Goal: Task Accomplishment & Management: Manage account settings

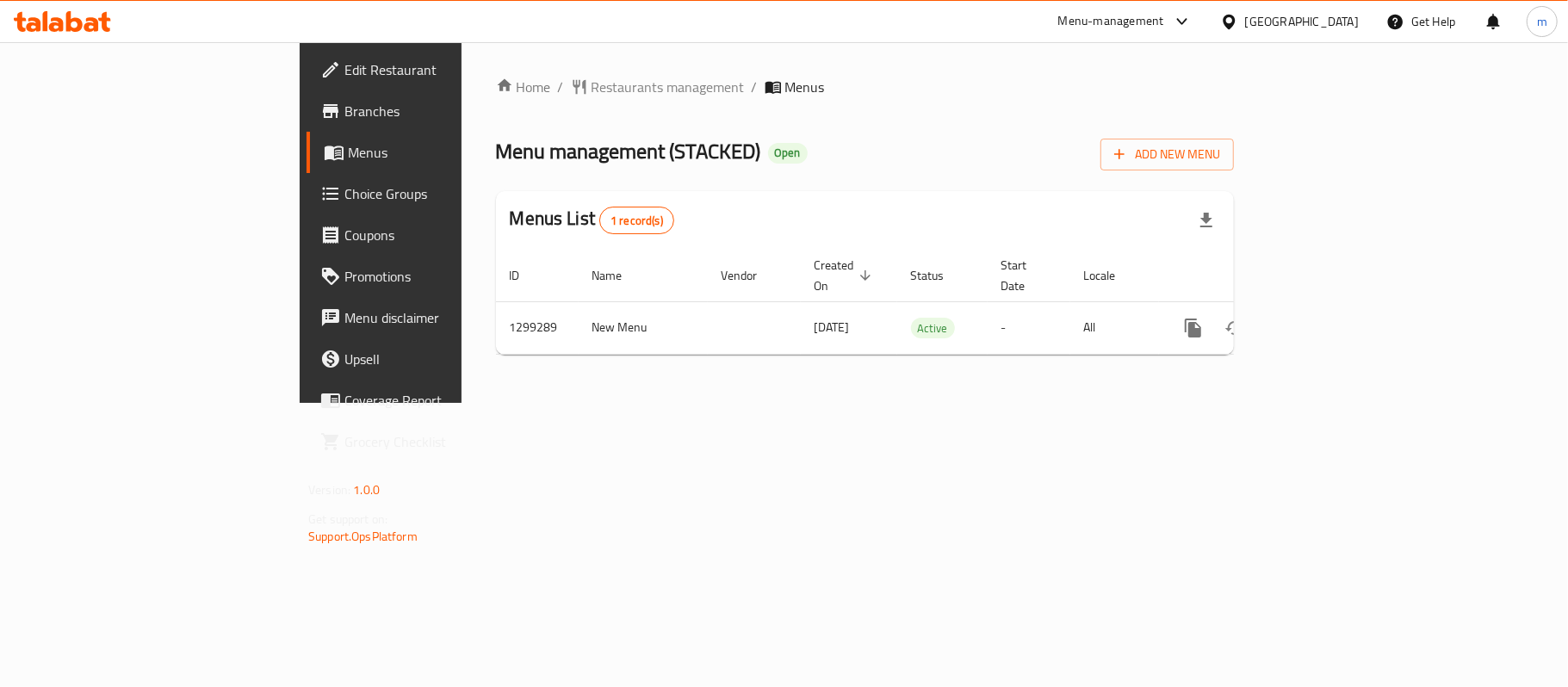
click at [66, 24] on icon at bounding box center [74, 21] width 17 height 21
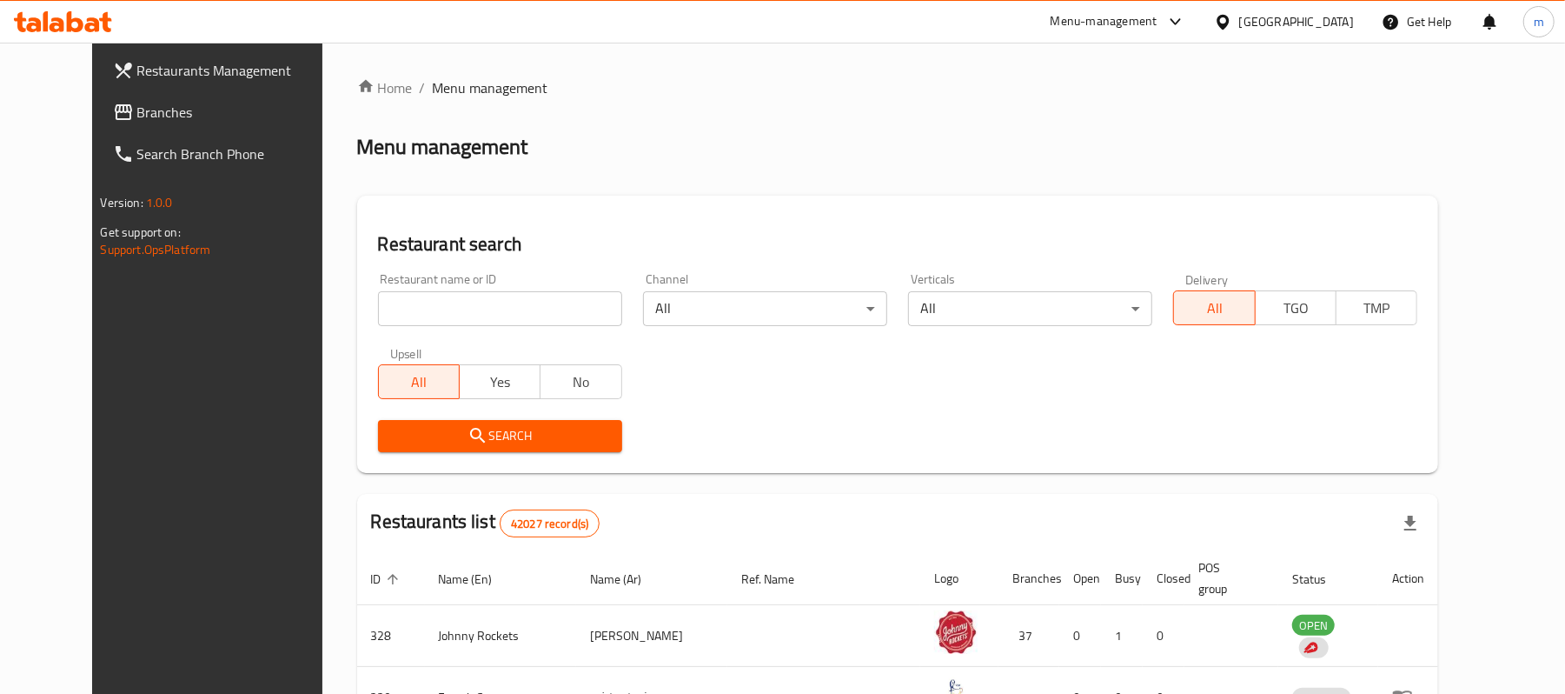
click at [137, 105] on span "Branches" at bounding box center [238, 112] width 203 height 21
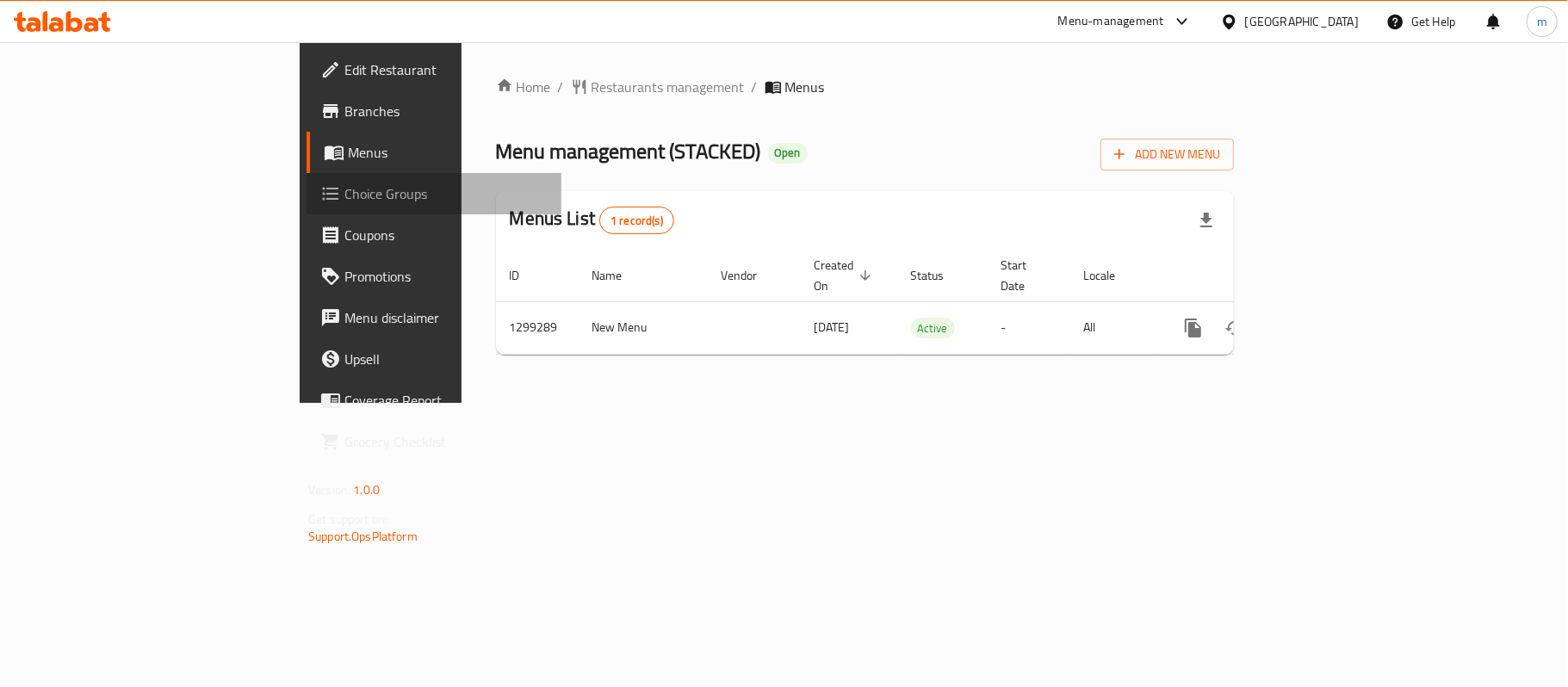
click at [345, 193] on span "Choice Groups" at bounding box center [446, 193] width 203 height 21
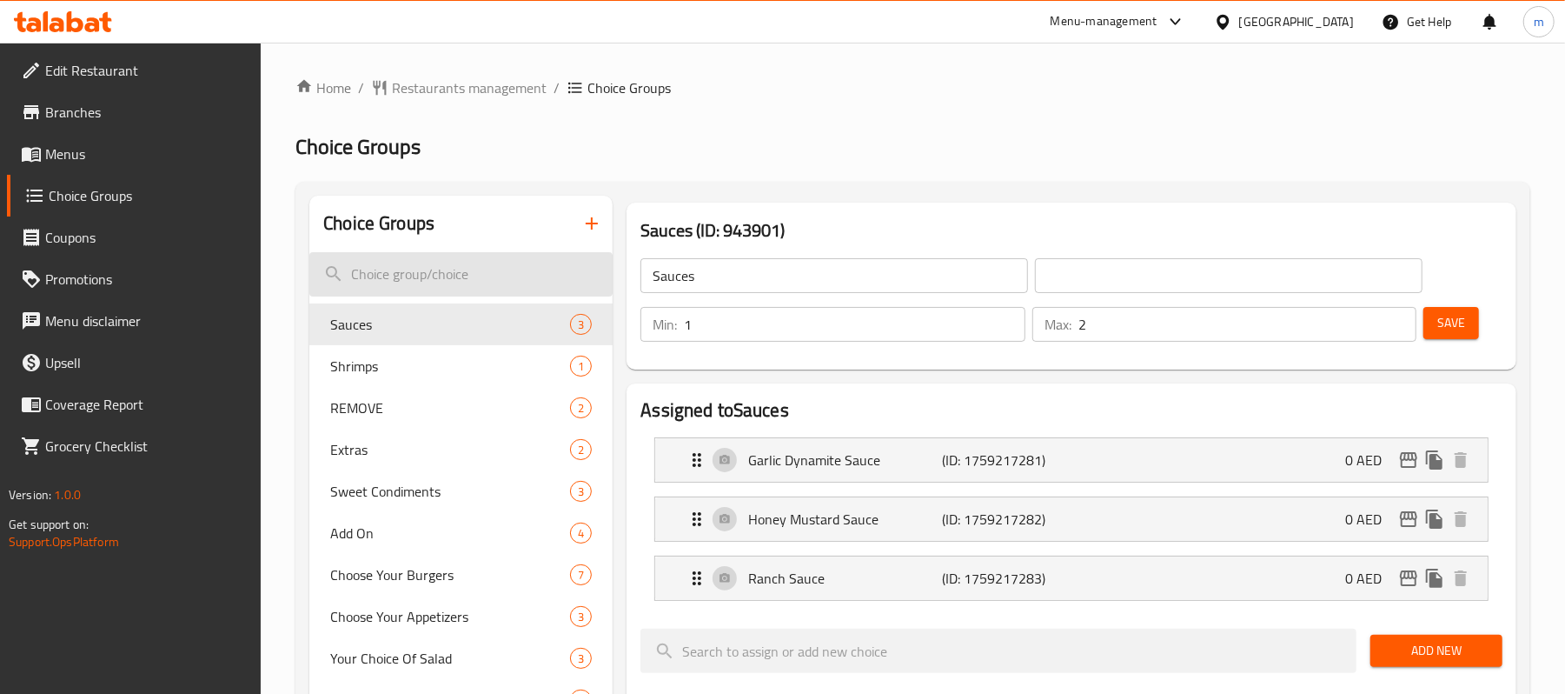
click at [372, 273] on input "search" at bounding box center [460, 274] width 303 height 44
paste input "Extra Roasted Walnuts"
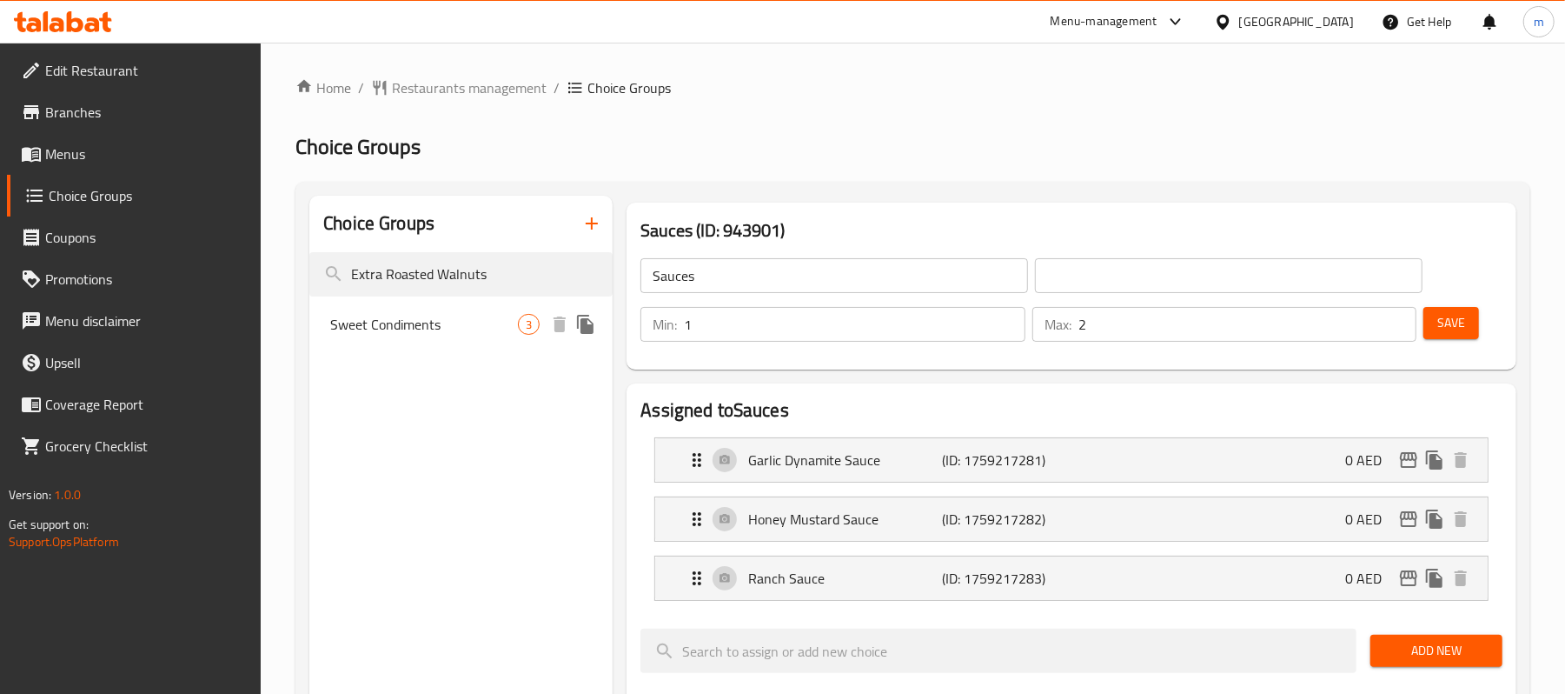
type input "Extra Roasted Walnuts"
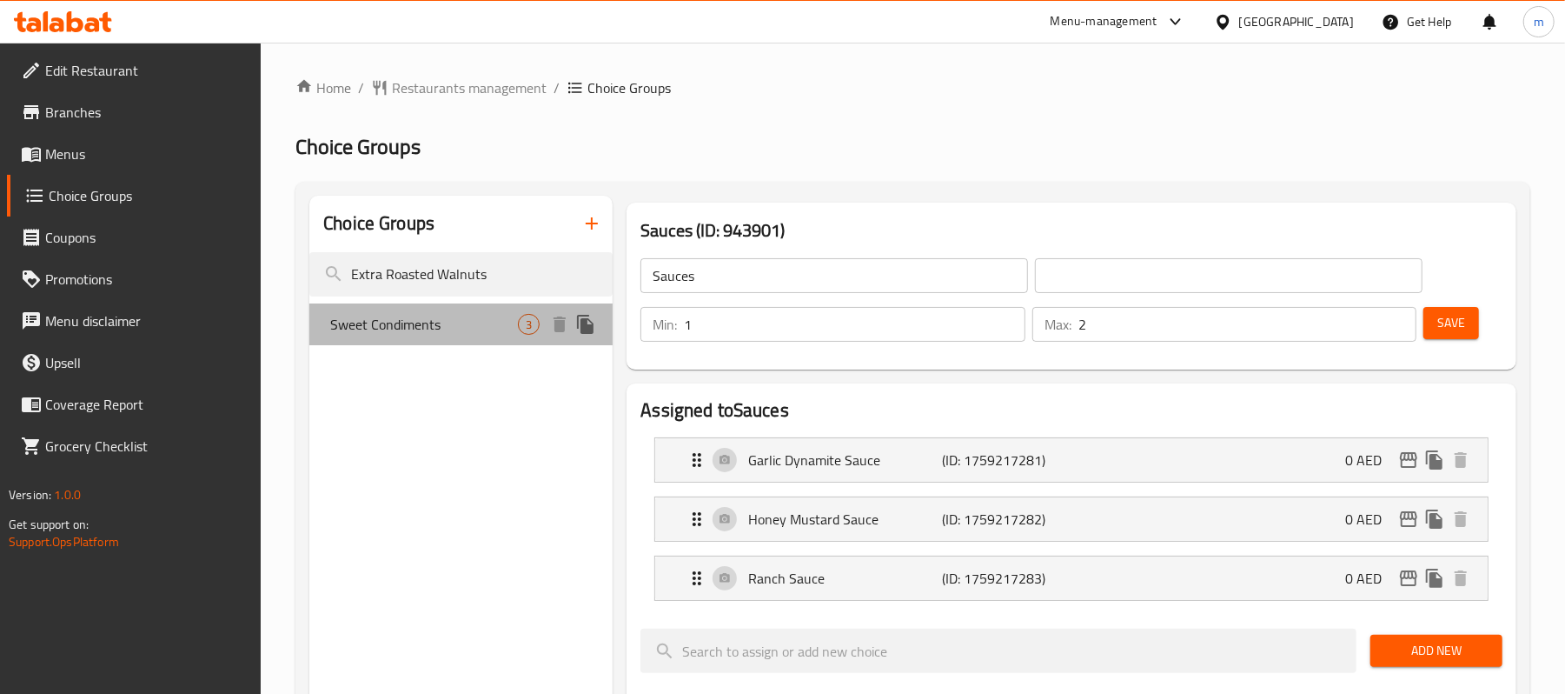
click at [417, 331] on span "Sweet Condiments" at bounding box center [424, 324] width 188 height 21
type input "Sweet Condiments"
type input "0"
type input "1"
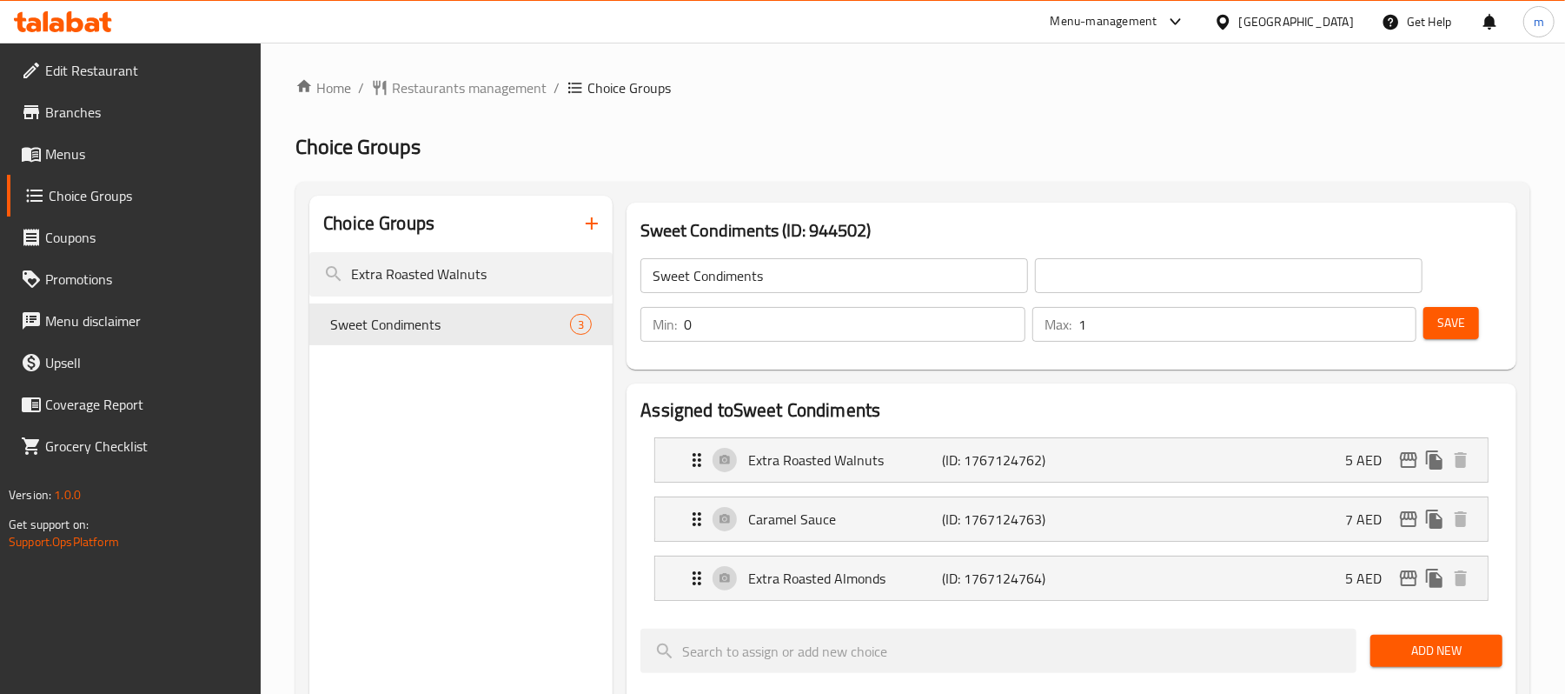
drag, startPoint x: 501, startPoint y: 271, endPoint x: 196, endPoint y: 268, distance: 304.2
click at [196, 268] on div "Edit Restaurant Branches Menus Choice Groups Coupons Promotions Menu disclaimer…" at bounding box center [782, 699] width 1565 height 1312
paste input "Sweet Condiments:"
type input "Sweet Condiments:"
drag, startPoint x: 474, startPoint y: 273, endPoint x: 98, endPoint y: 332, distance: 380.1
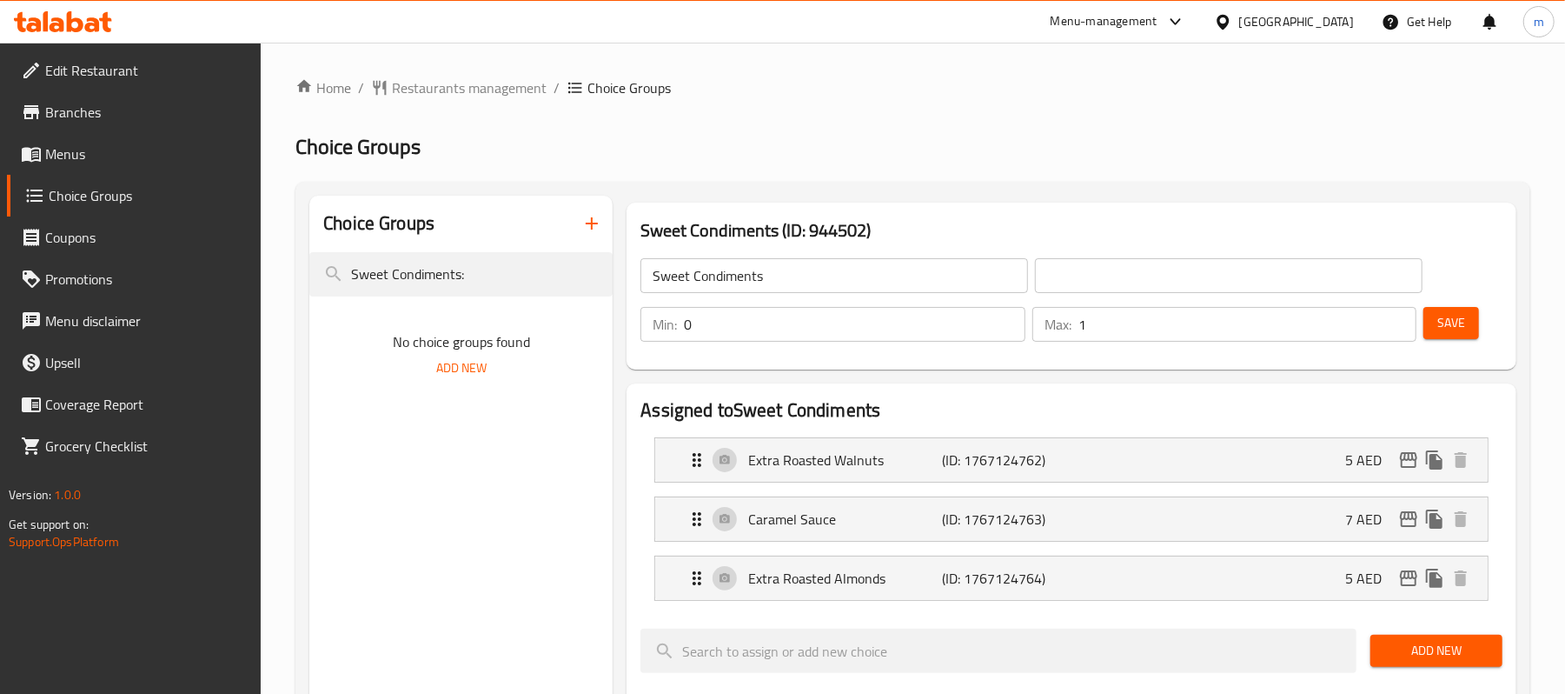
click at [98, 332] on div "Edit Restaurant Branches Menus Choice Groups Coupons Promotions Menu disclaimer…" at bounding box center [782, 699] width 1565 height 1312
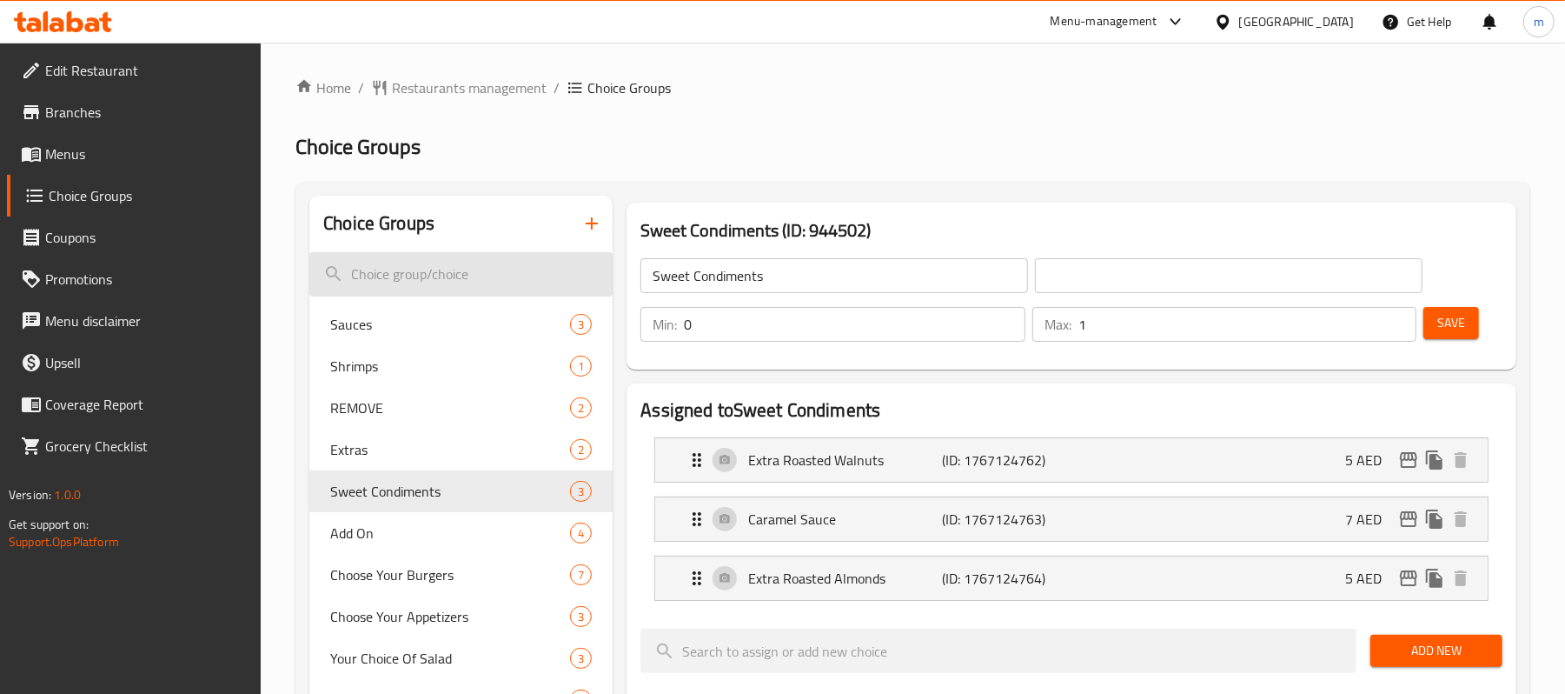
click at [463, 275] on input "search" at bounding box center [460, 274] width 303 height 44
paste input "Extra Roasted Walnuts"
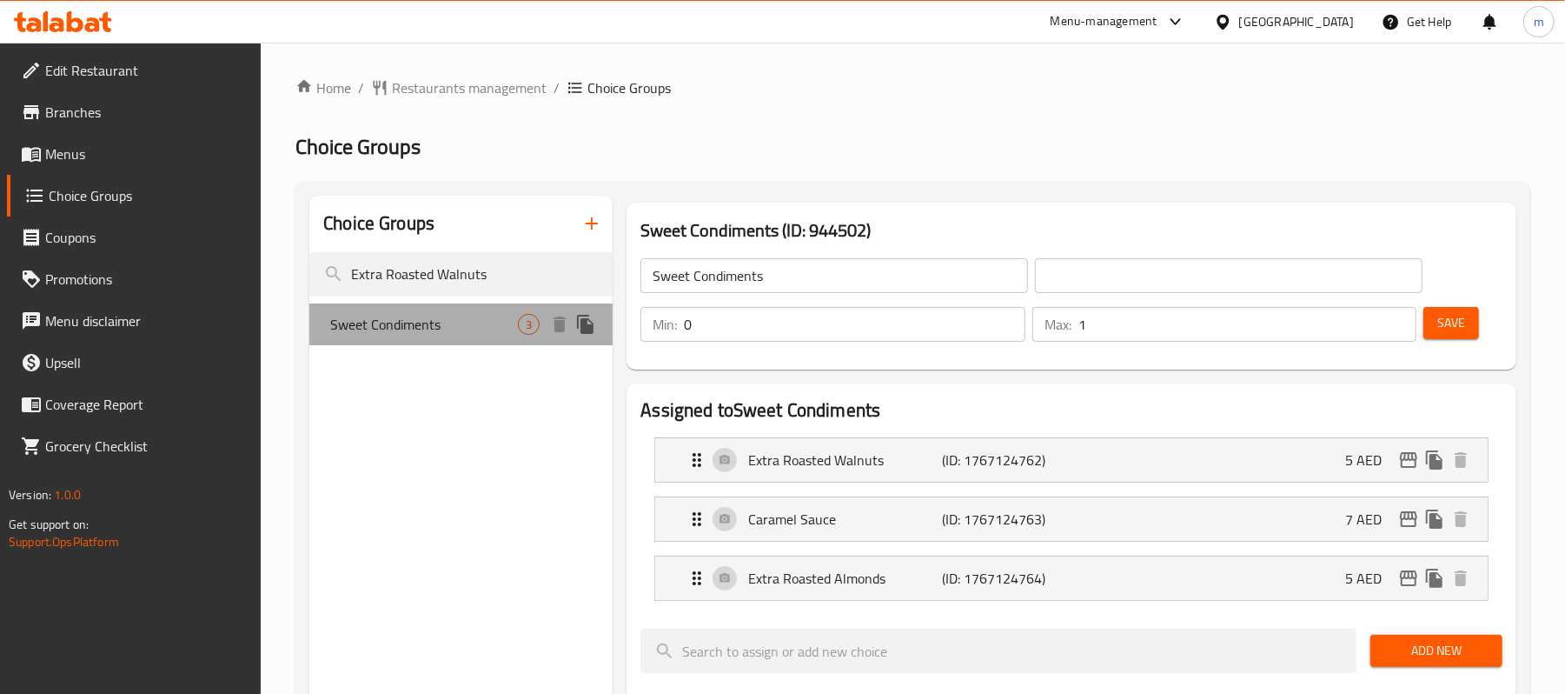
click at [435, 309] on div "Sweet Condiments 3" at bounding box center [460, 324] width 303 height 42
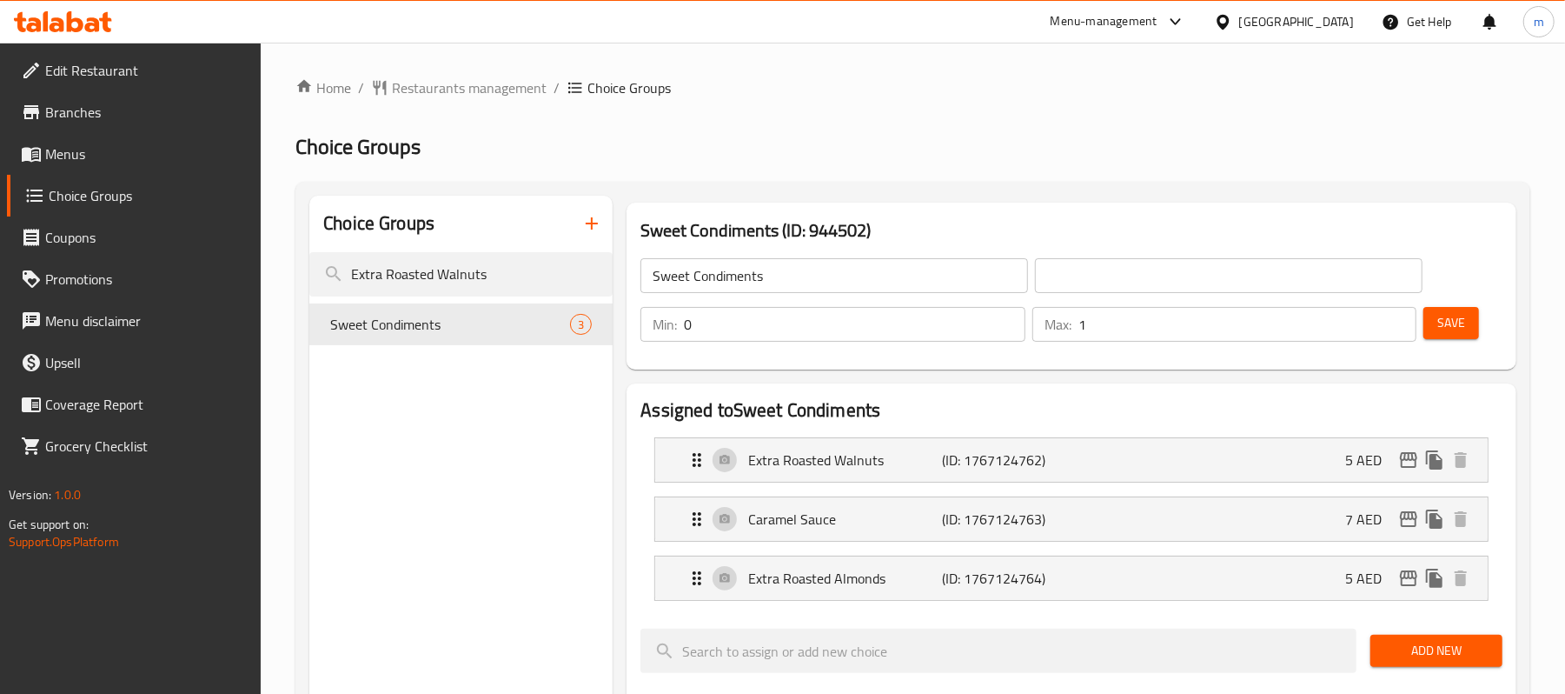
drag, startPoint x: 515, startPoint y: 273, endPoint x: 68, endPoint y: 308, distance: 449.0
click at [68, 308] on div "Edit Restaurant Branches Menus Choice Groups Coupons Promotions Menu disclaimer…" at bounding box center [782, 699] width 1565 height 1312
paste input "Sweet"
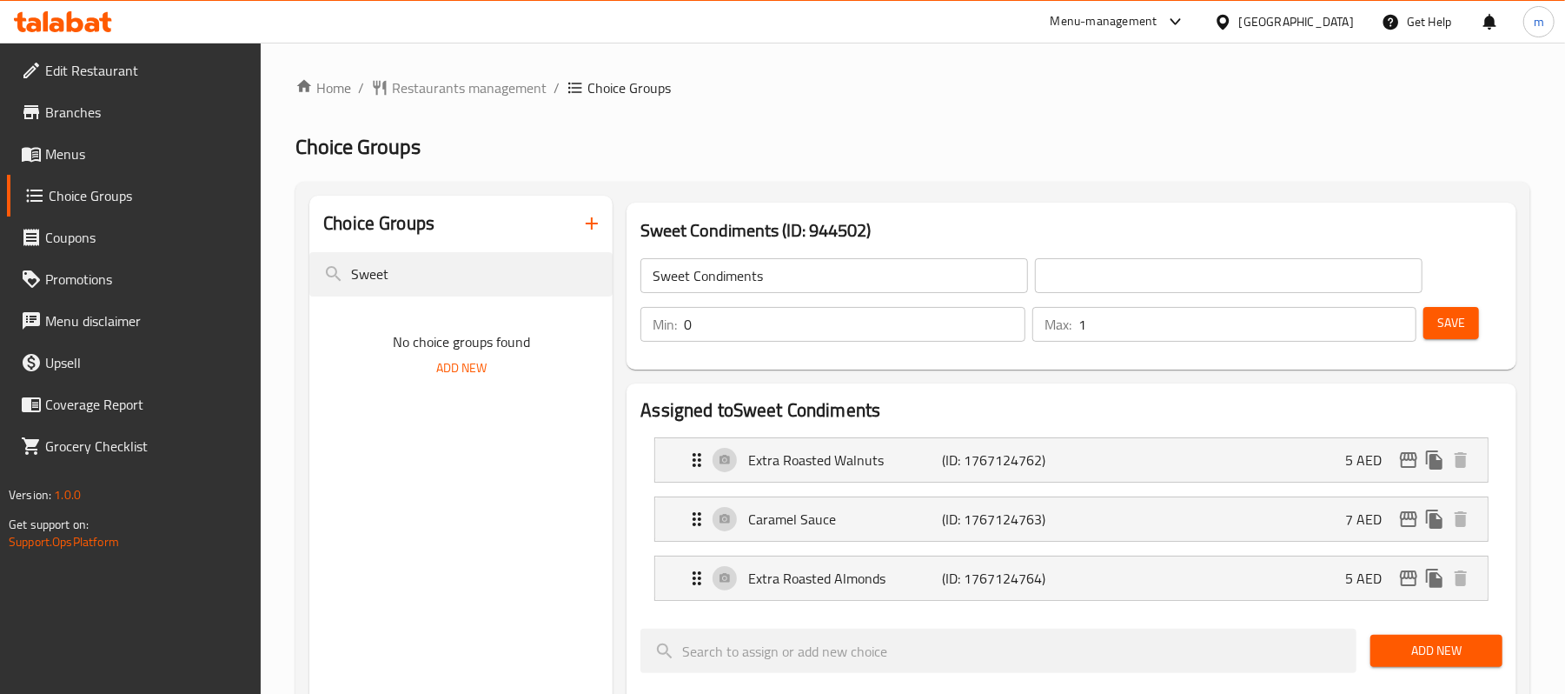
type input "Sweet"
drag, startPoint x: 440, startPoint y: 282, endPoint x: 63, endPoint y: 318, distance: 379.0
click at [63, 318] on div "Edit Restaurant Branches Menus Choice Groups Coupons Promotions Menu disclaimer…" at bounding box center [782, 699] width 1565 height 1312
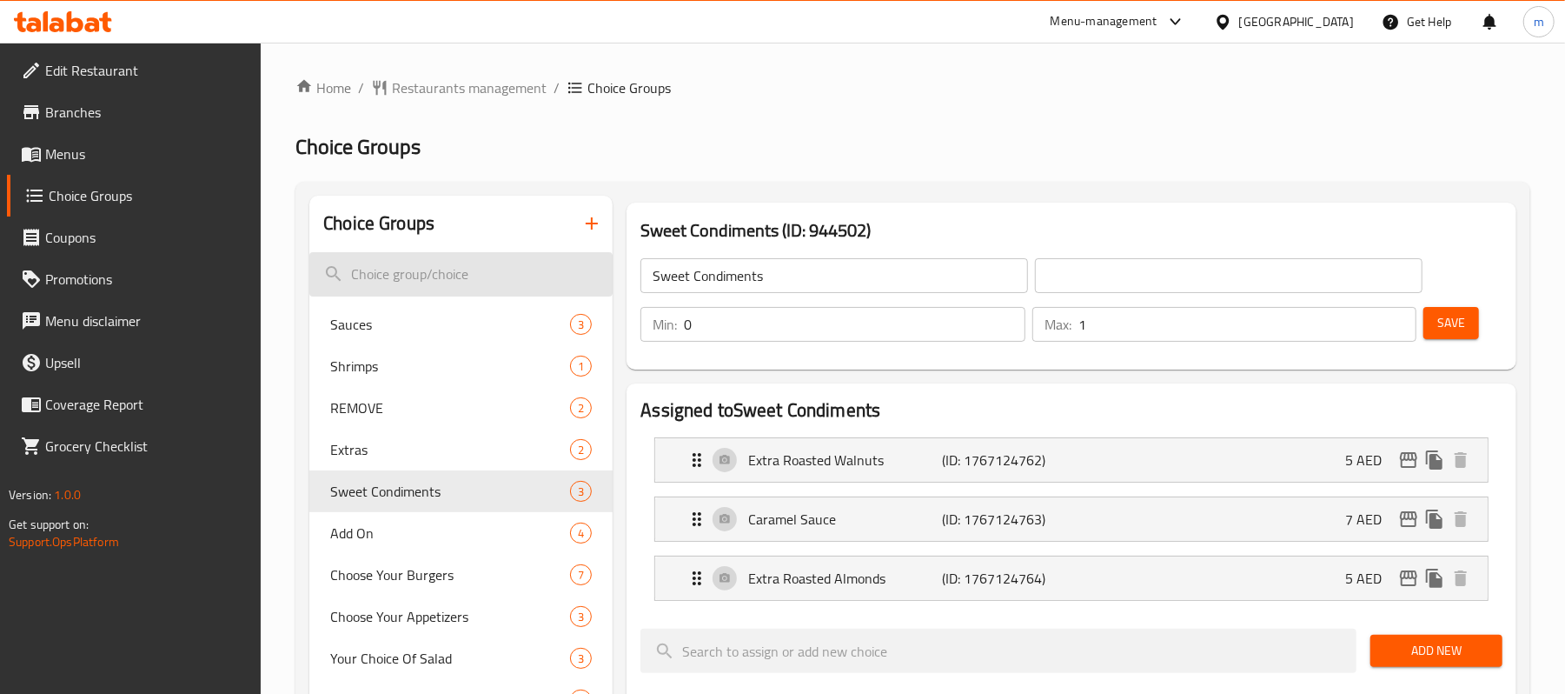
click at [358, 271] on input "search" at bounding box center [460, 274] width 303 height 44
paste input "Sweet Condiments"
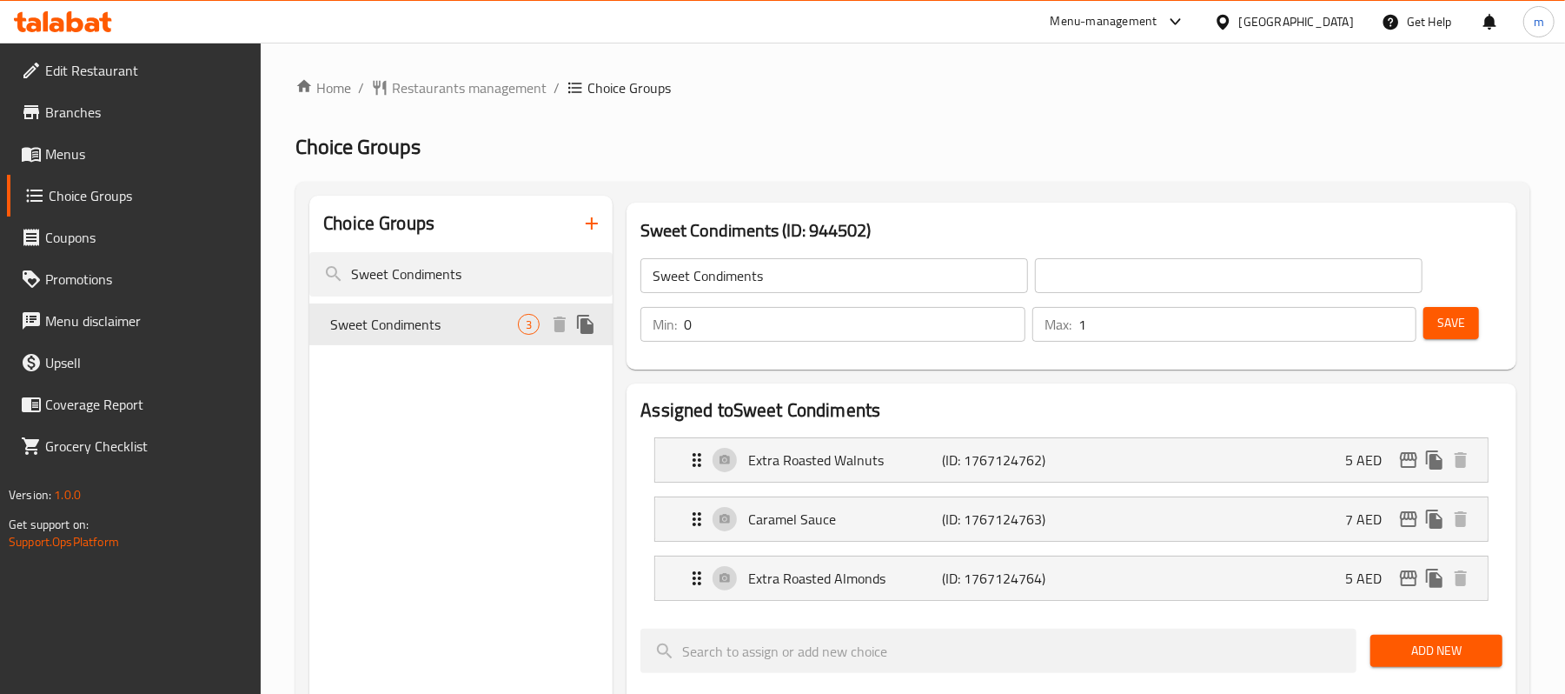
type input "Sweet Condiments"
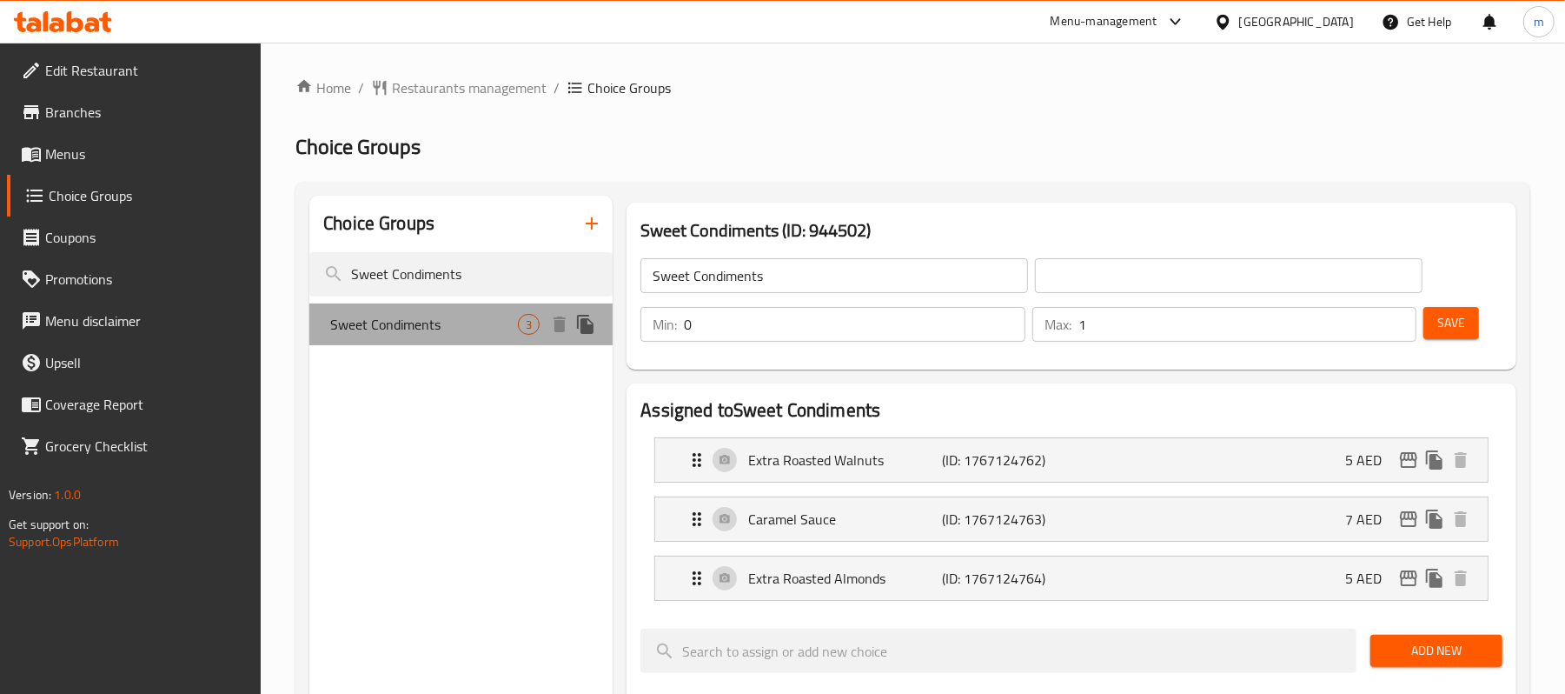
click at [412, 322] on span "Sweet Condiments" at bounding box center [424, 324] width 188 height 21
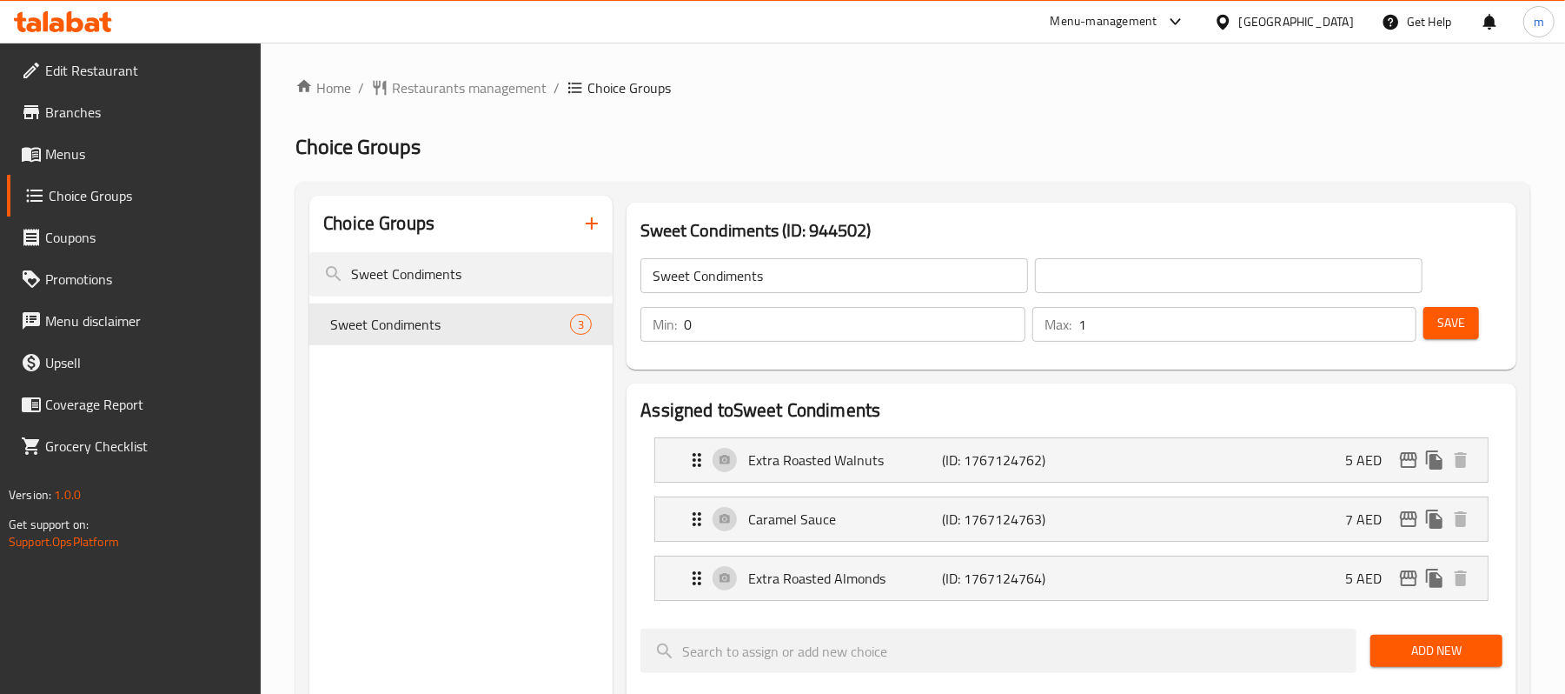
click at [66, 18] on icon at bounding box center [63, 21] width 98 height 21
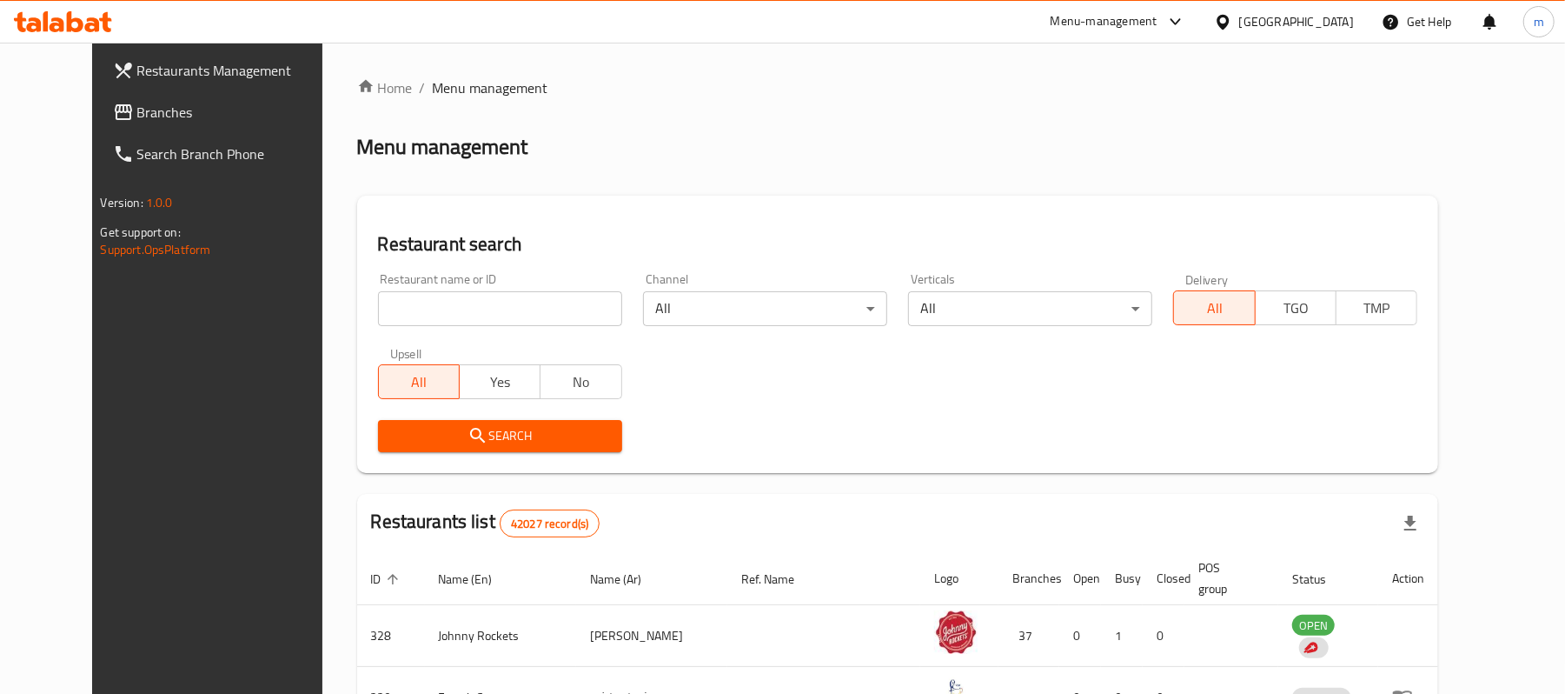
click at [137, 111] on span "Branches" at bounding box center [238, 112] width 203 height 21
